Goal: Check status

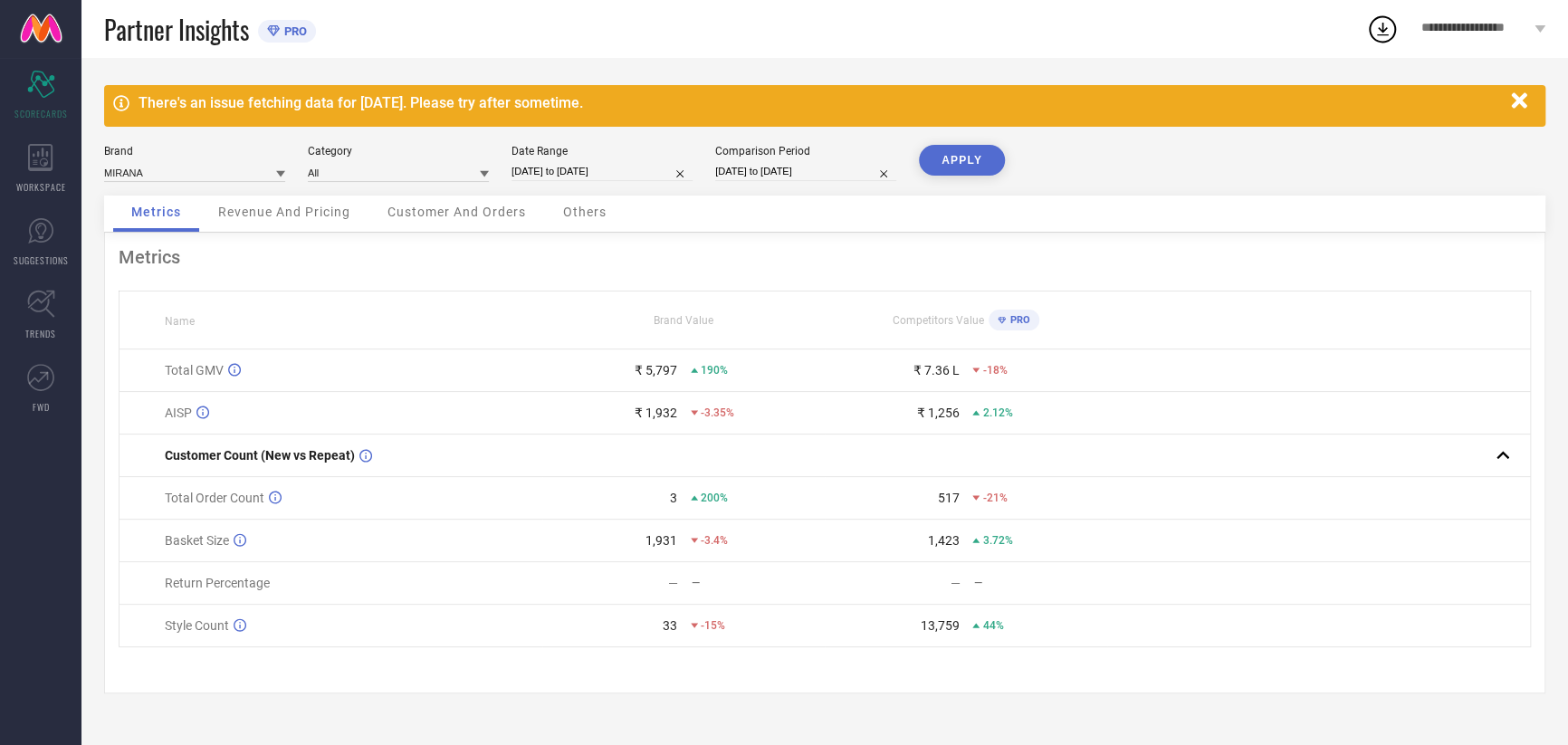
click at [569, 177] on input "[DATE] to [DATE]" at bounding box center [601, 171] width 181 height 19
select select "8"
select select "2025"
select select "9"
select select "2025"
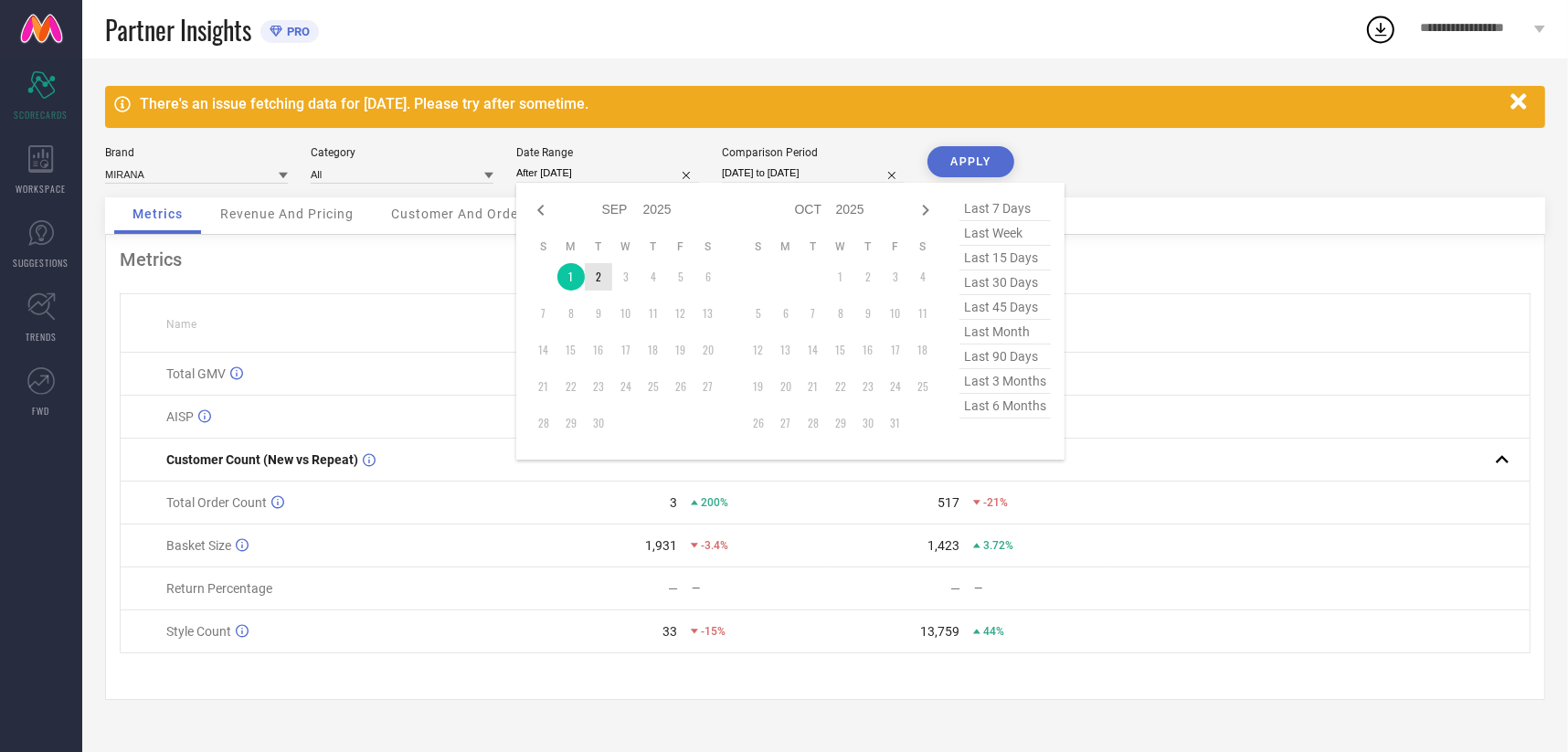
click at [592, 276] on td "2" at bounding box center [598, 276] width 27 height 27
type input "[DATE] to [DATE]"
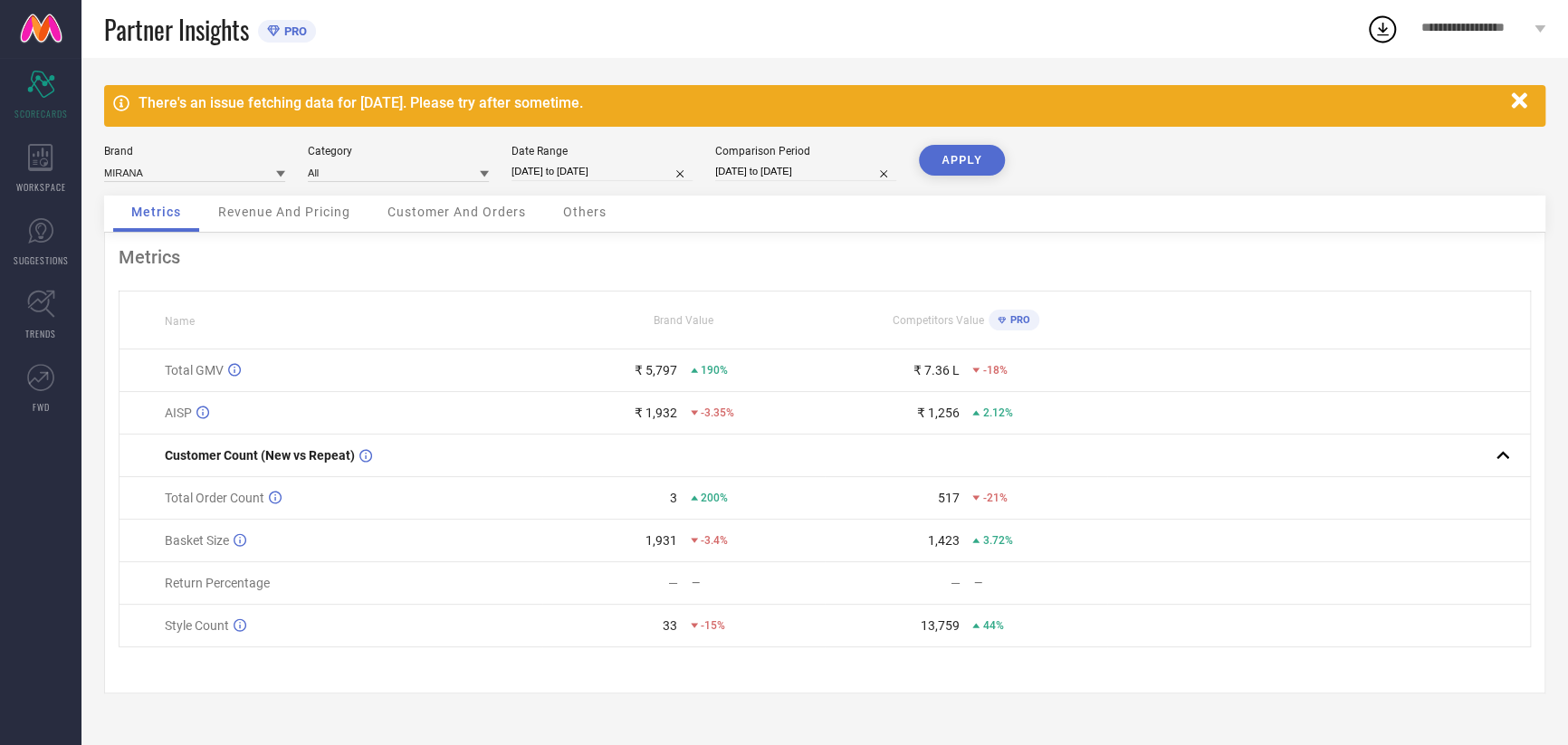
click at [770, 180] on input "[DATE] to [DATE]" at bounding box center [805, 171] width 181 height 19
select select "8"
select select "2024"
select select "9"
select select "2024"
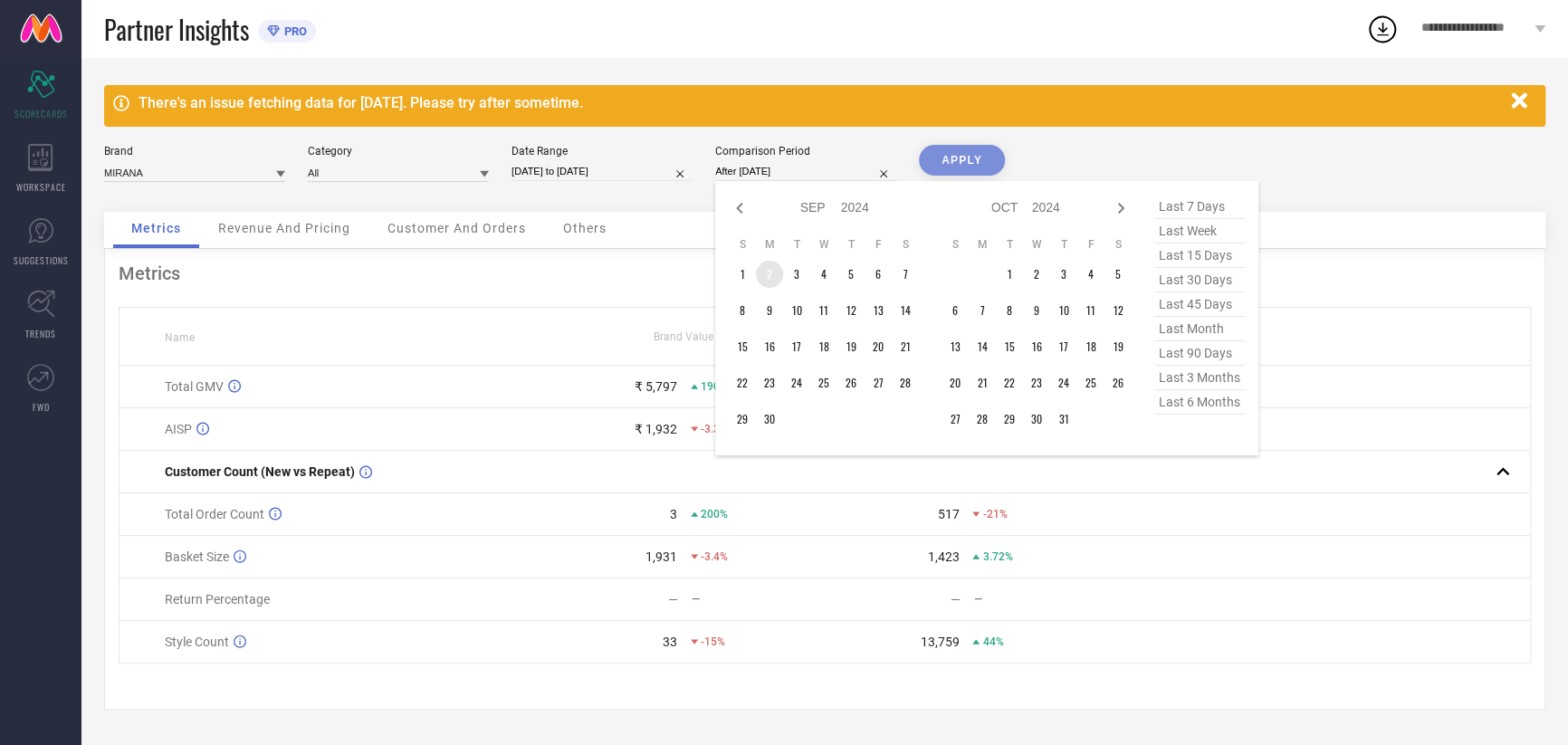
click at [774, 276] on td "2" at bounding box center [768, 274] width 27 height 27
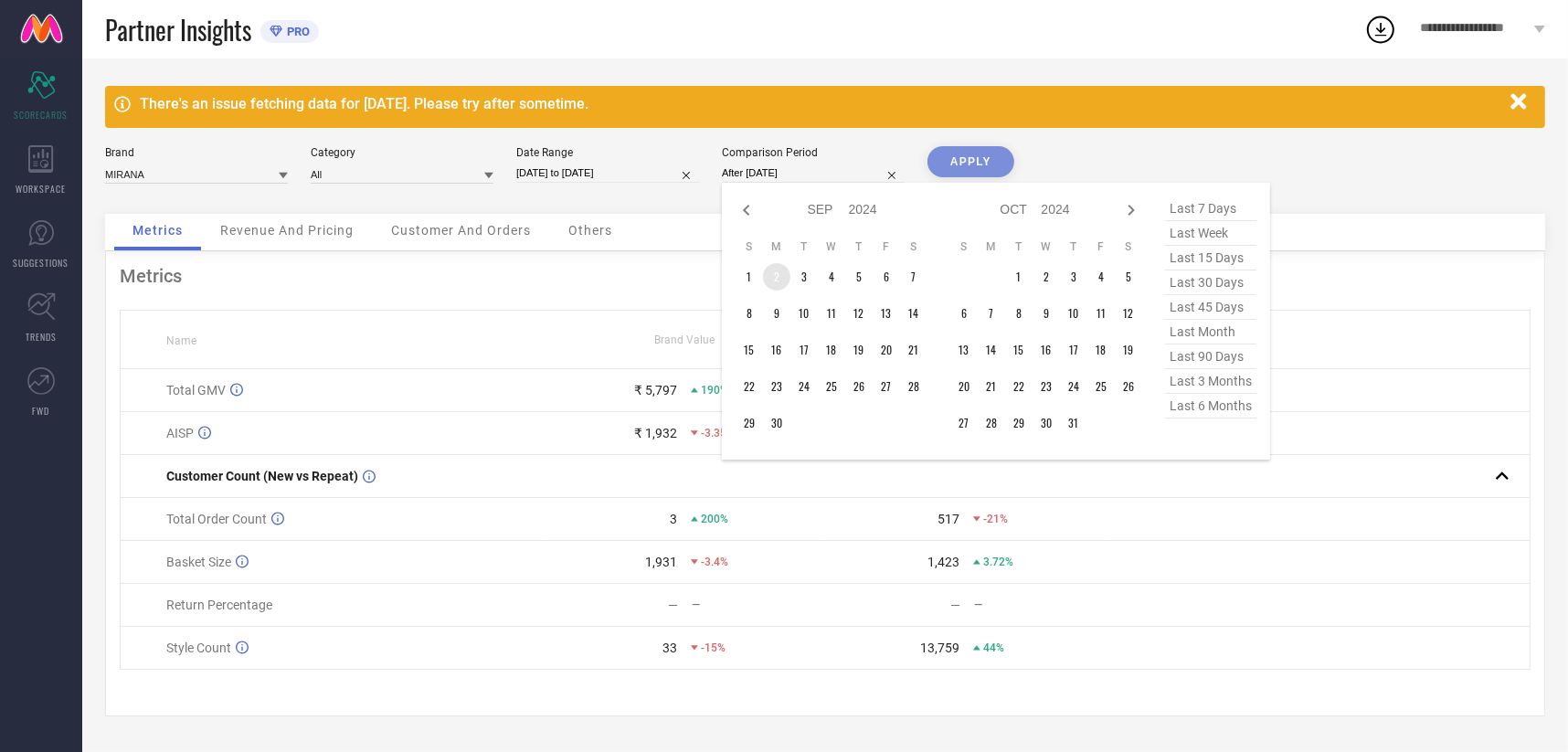
type input "[DATE] to [DATE]"
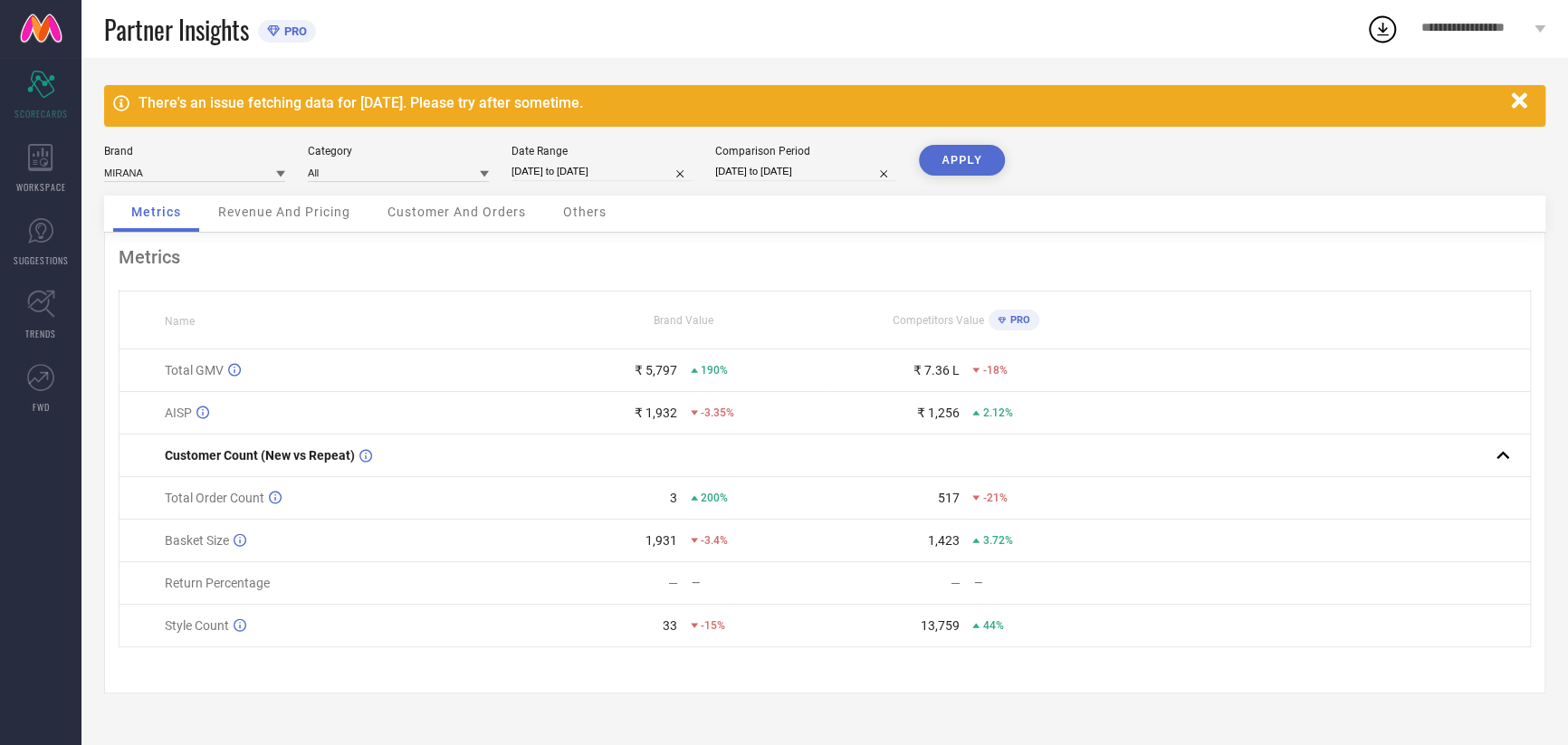
click at [962, 169] on button "APPLY" at bounding box center [961, 160] width 86 height 30
click at [585, 172] on input "[DATE] to [DATE]" at bounding box center [601, 171] width 181 height 19
select select "8"
select select "2025"
select select "9"
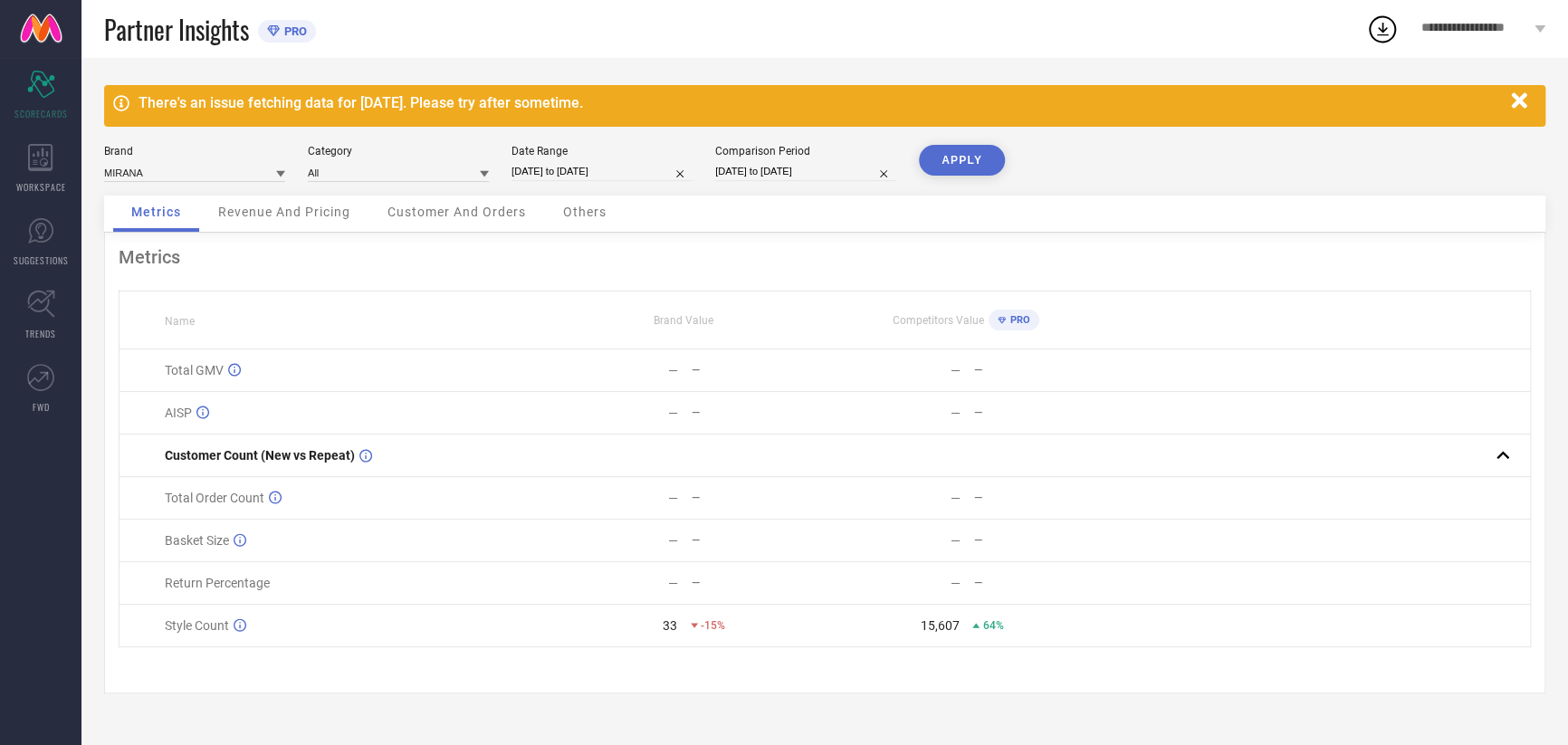
select select "2025"
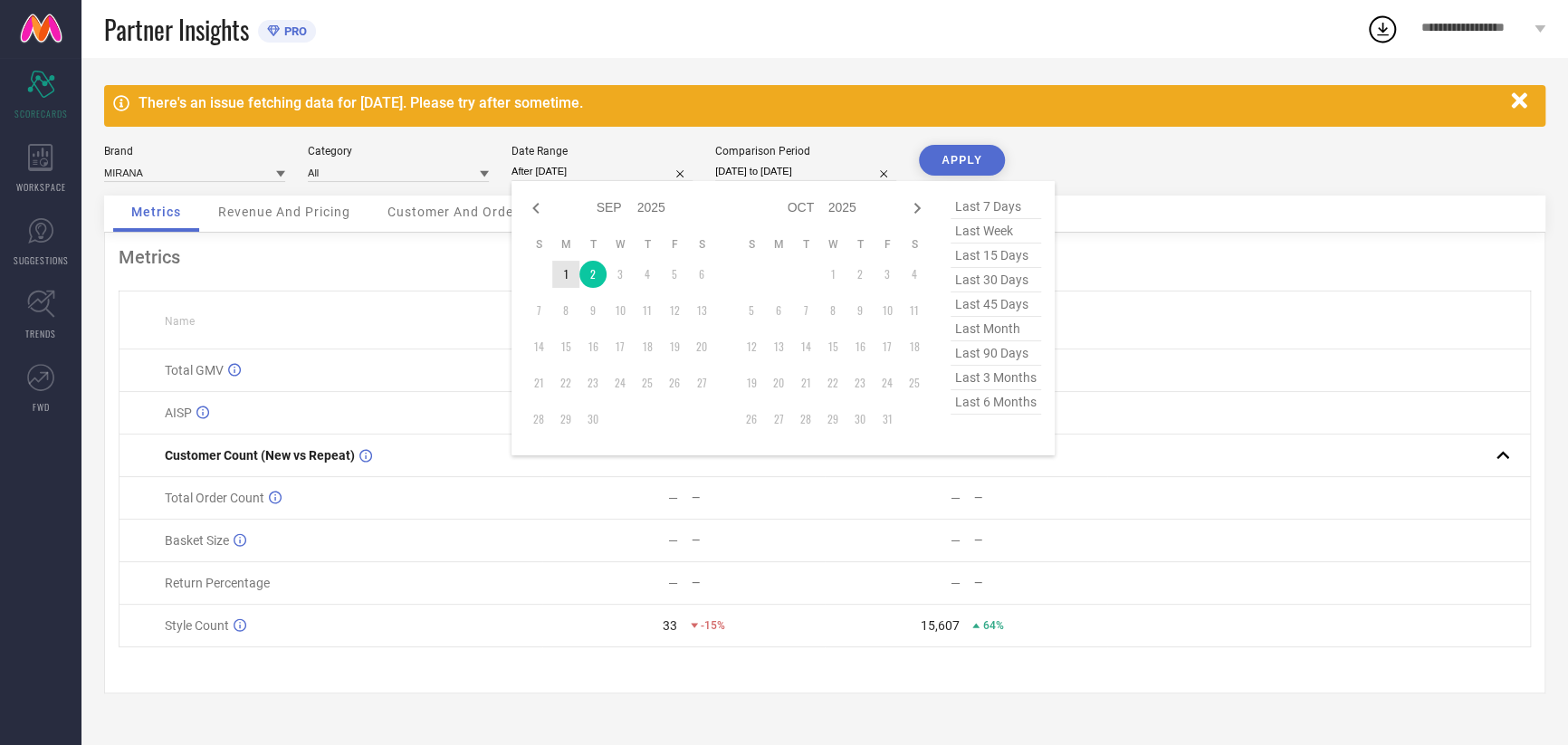
click at [559, 278] on td "1" at bounding box center [565, 274] width 27 height 27
type input "[DATE] to [DATE]"
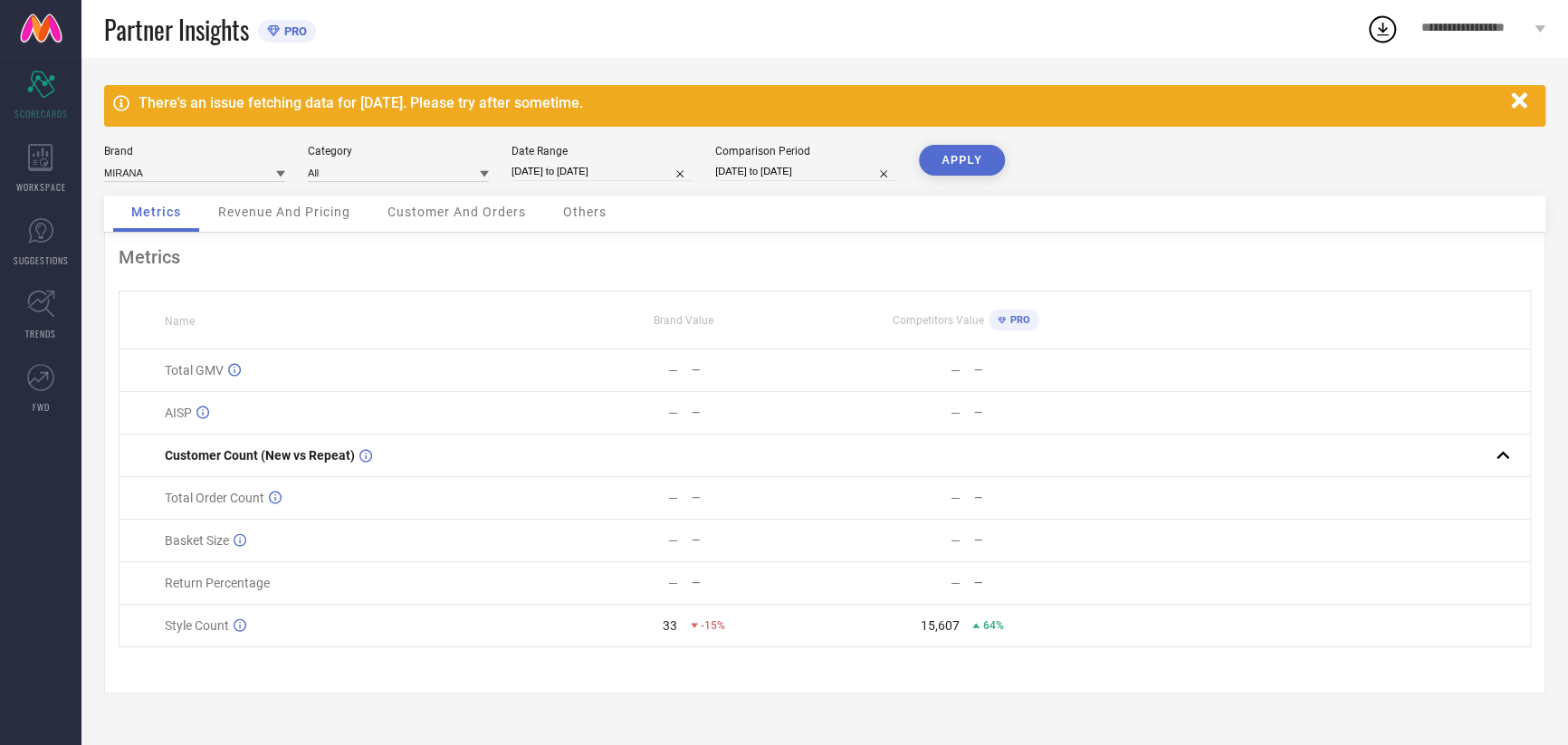
click at [739, 169] on input "[DATE] to [DATE]" at bounding box center [805, 171] width 181 height 19
select select "8"
select select "2024"
select select "9"
select select "2024"
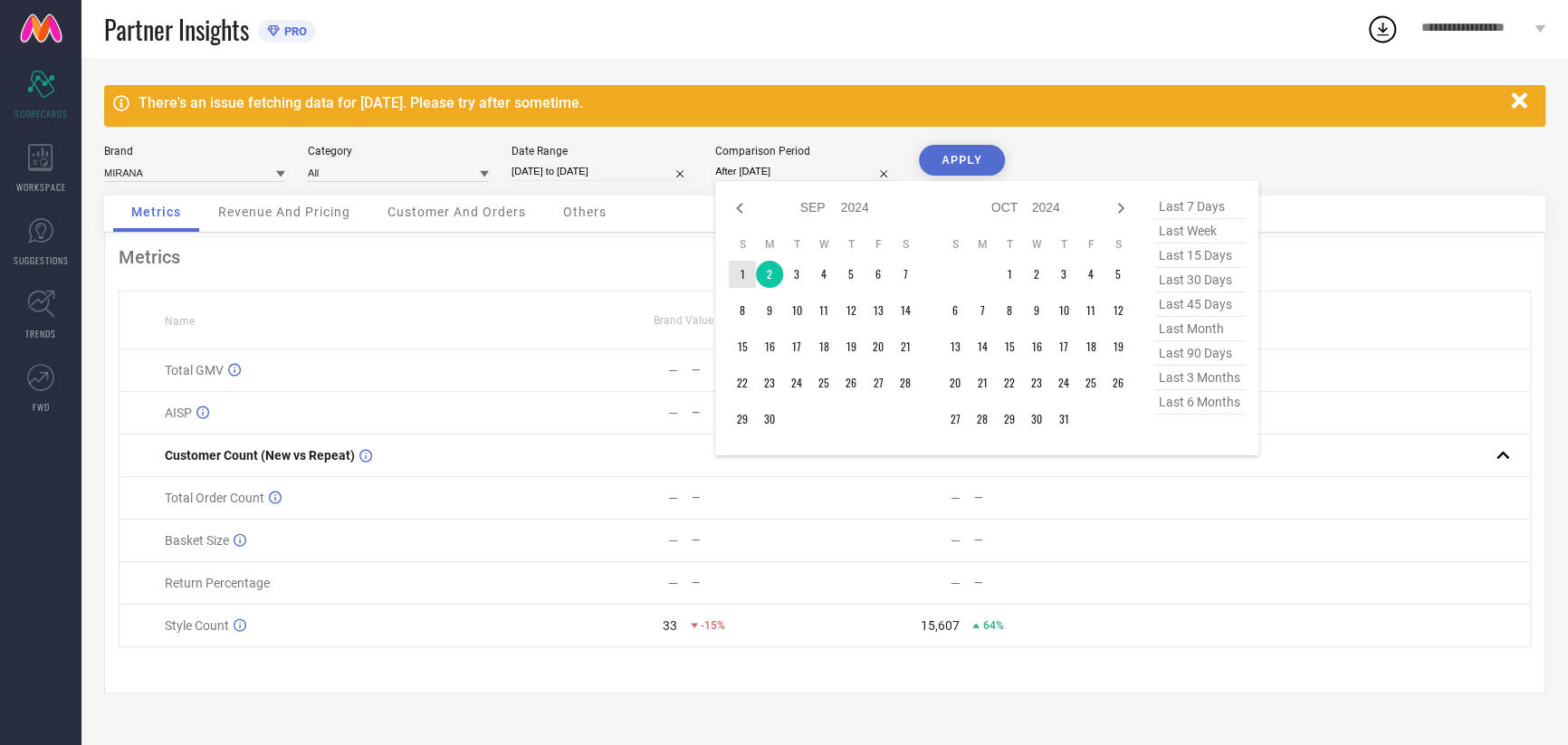
click at [737, 269] on td "1" at bounding box center [742, 274] width 27 height 27
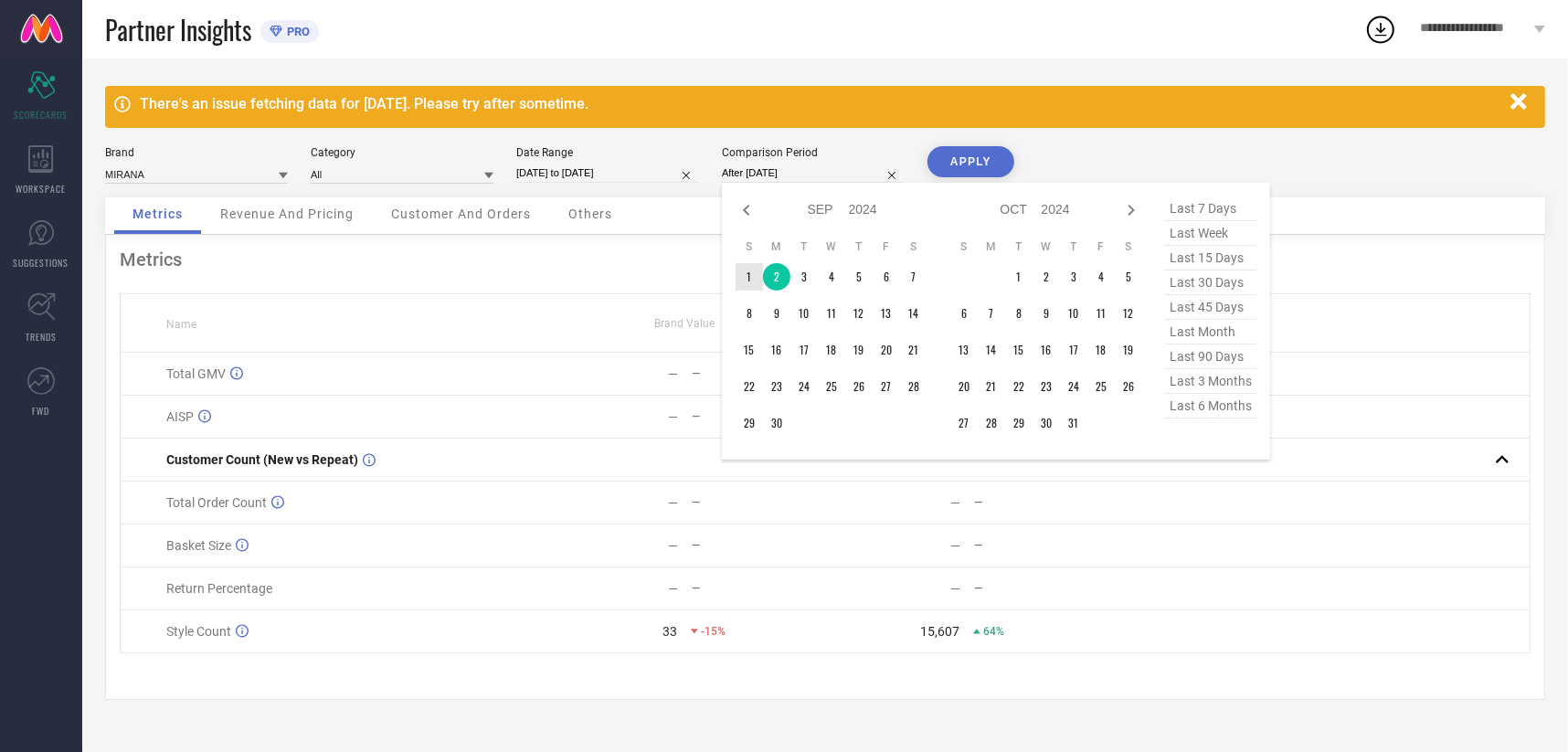
type input "[DATE] to [DATE]"
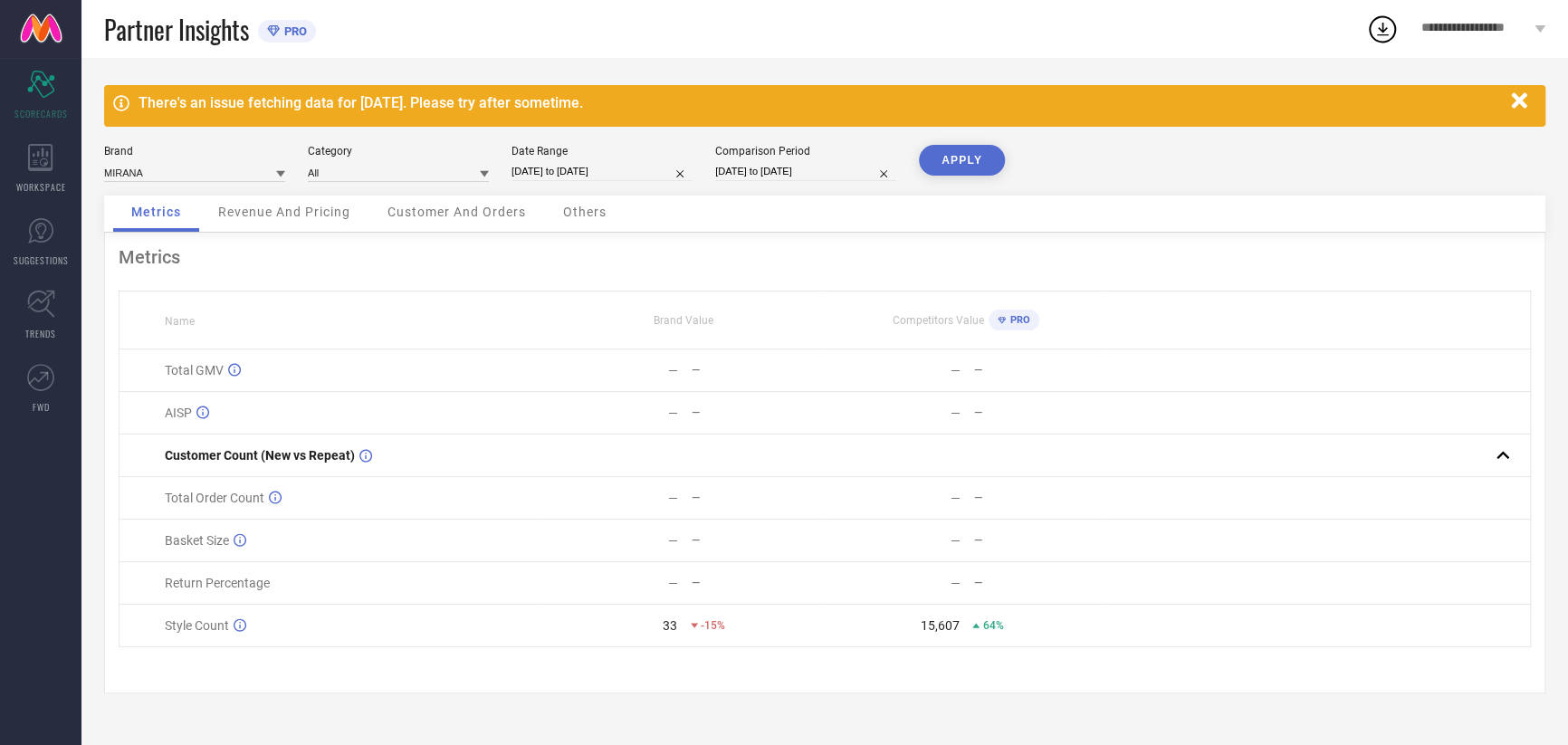
click at [972, 160] on button "APPLY" at bounding box center [961, 160] width 86 height 30
